Goal: Complete application form: Complete application form

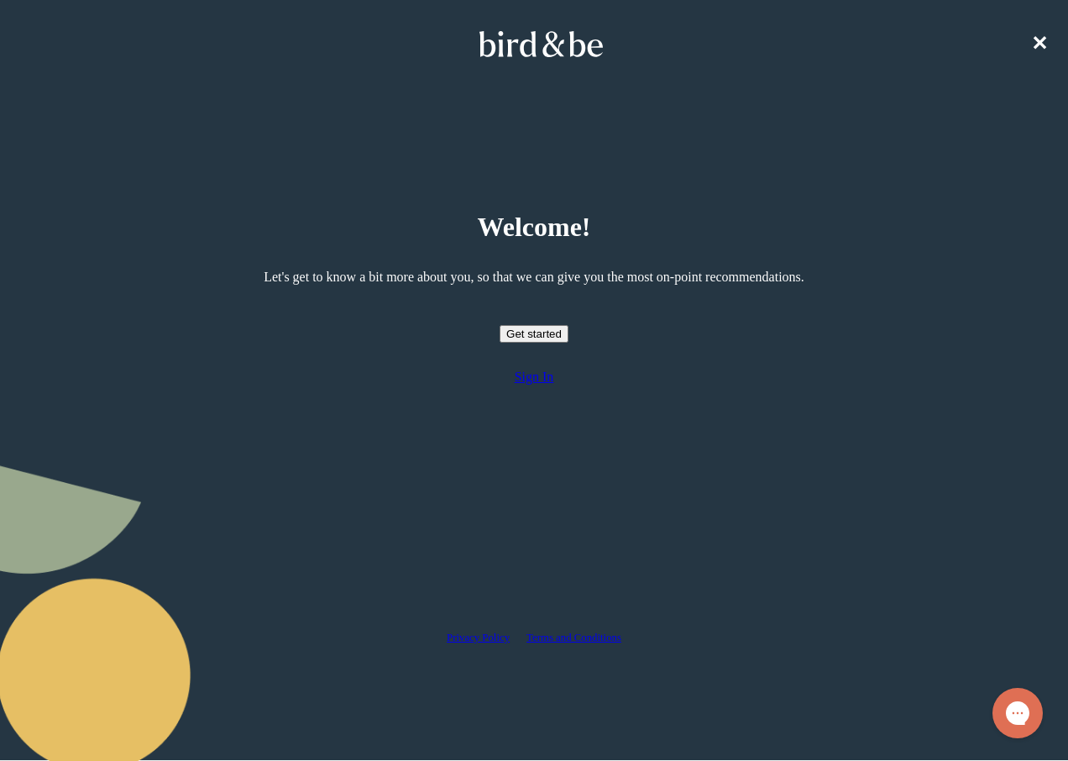
click at [520, 339] on button "Get started" at bounding box center [534, 334] width 69 height 18
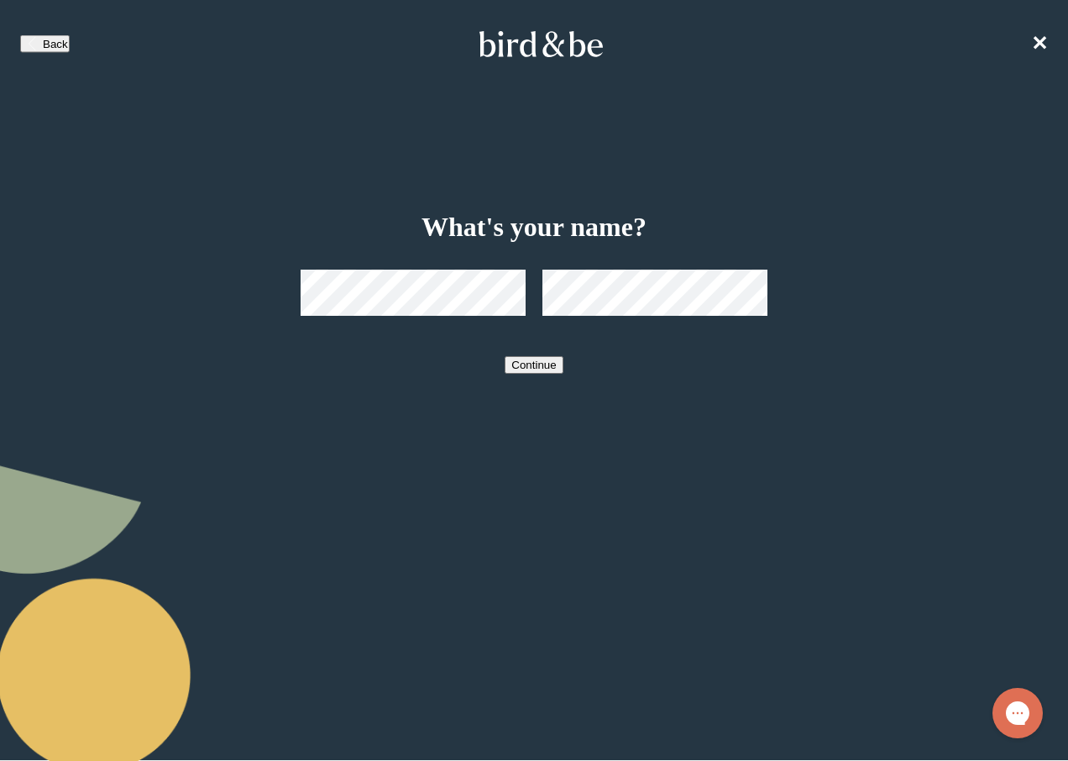
click at [539, 372] on button "Continue" at bounding box center [534, 365] width 58 height 18
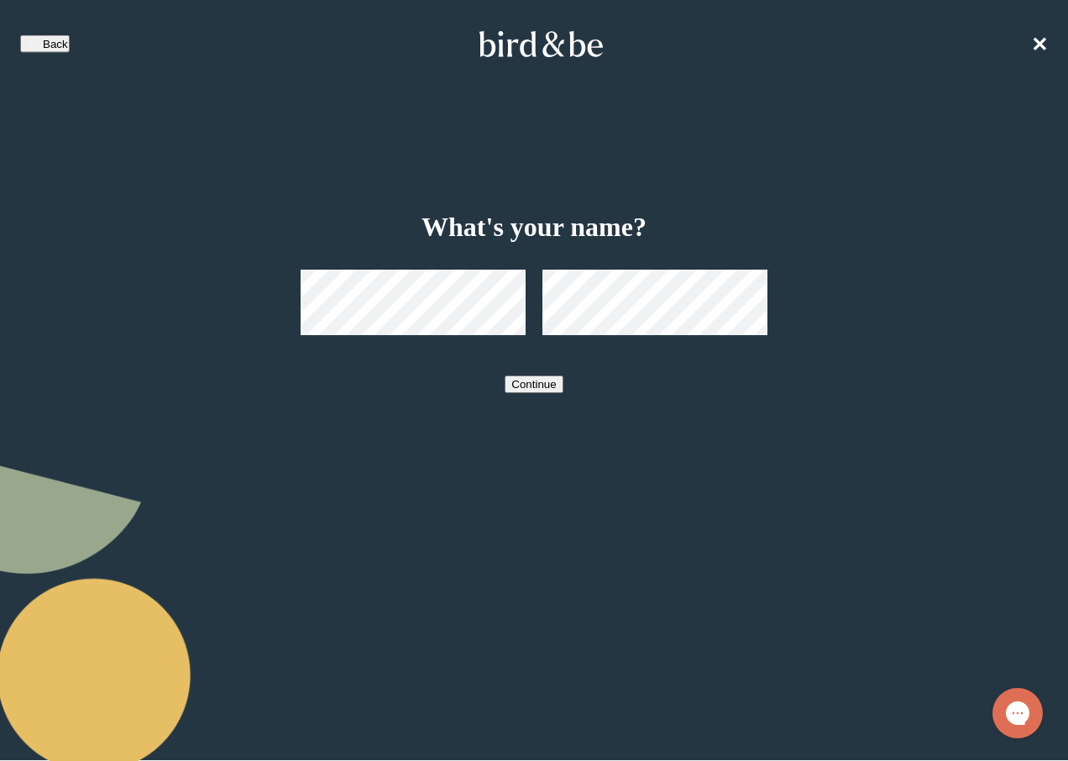
click at [1054, 33] on nav "Back ✕" at bounding box center [534, 44] width 1055 height 54
click at [48, 35] on button "Back" at bounding box center [45, 44] width 50 height 18
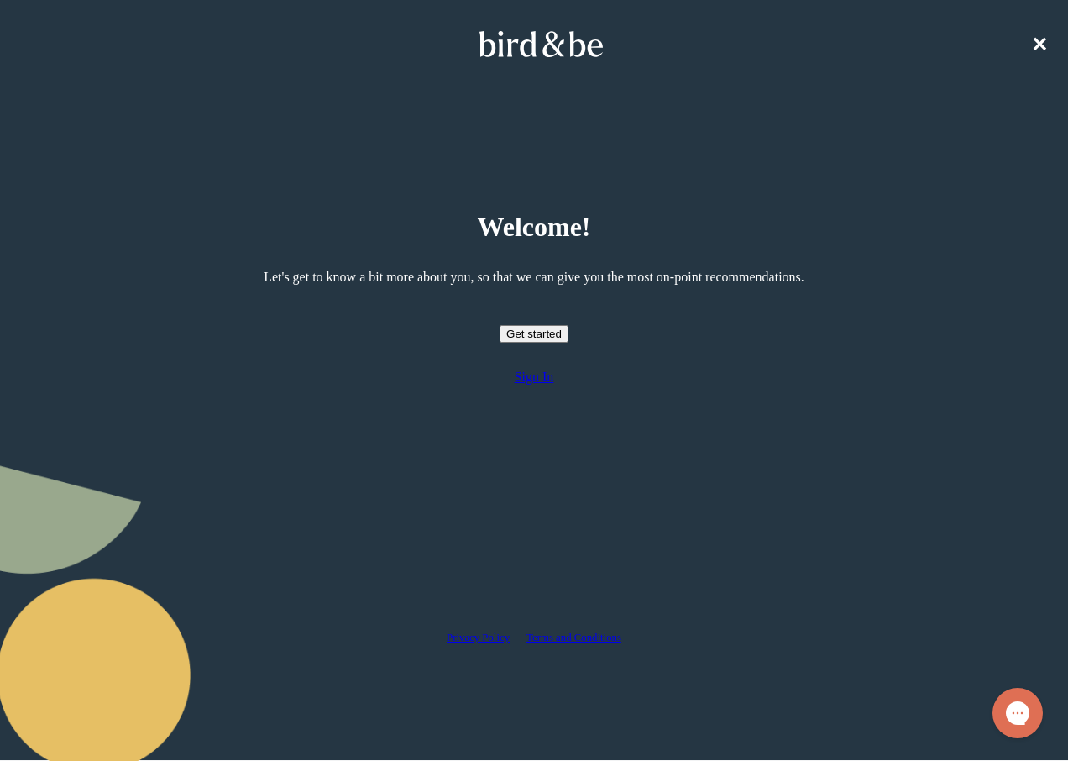
click at [1048, 34] on span "✕" at bounding box center [1039, 44] width 17 height 22
